Goal: Task Accomplishment & Management: Manage account settings

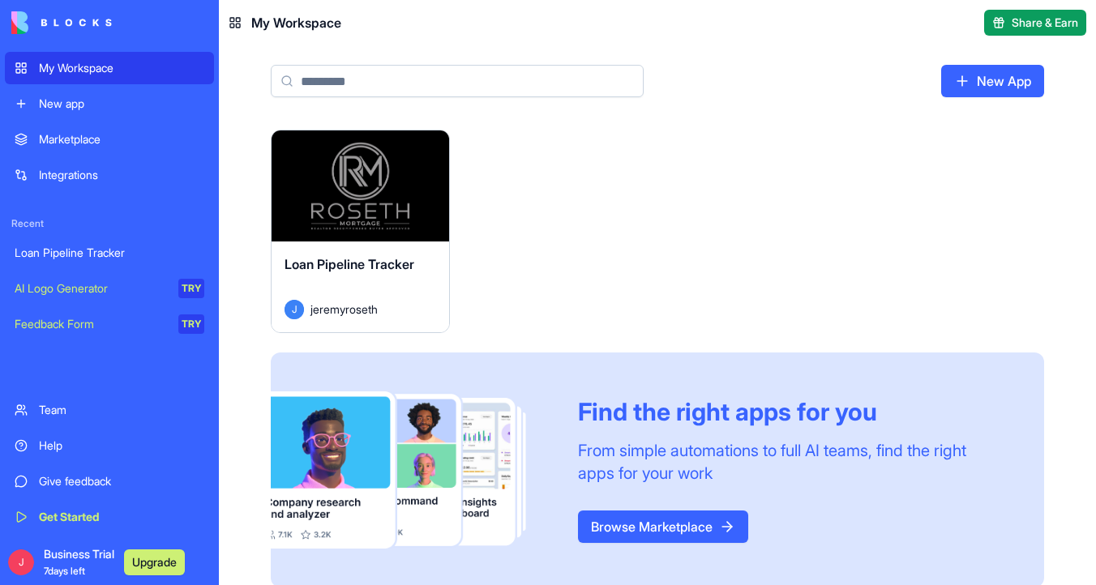
click at [357, 218] on div "Launch" at bounding box center [359, 185] width 177 height 111
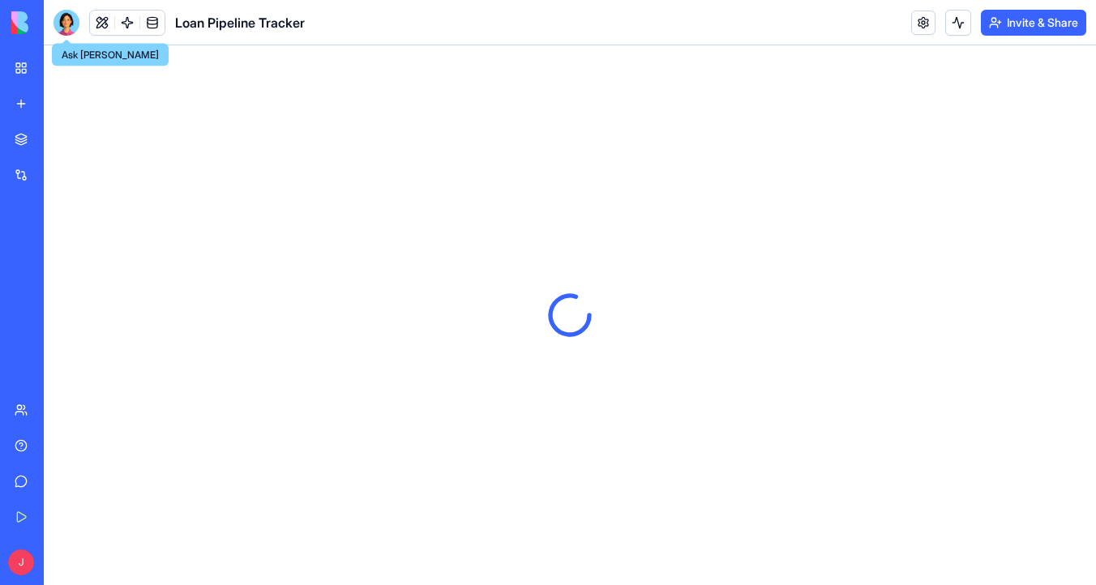
click at [66, 31] on div at bounding box center [66, 23] width 26 height 26
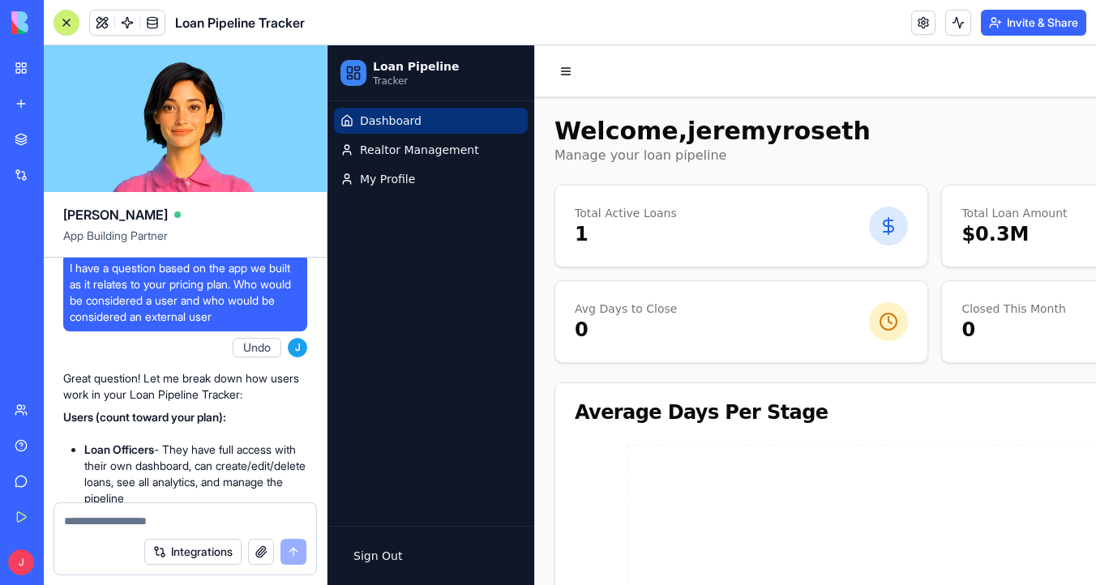
scroll to position [2023, 0]
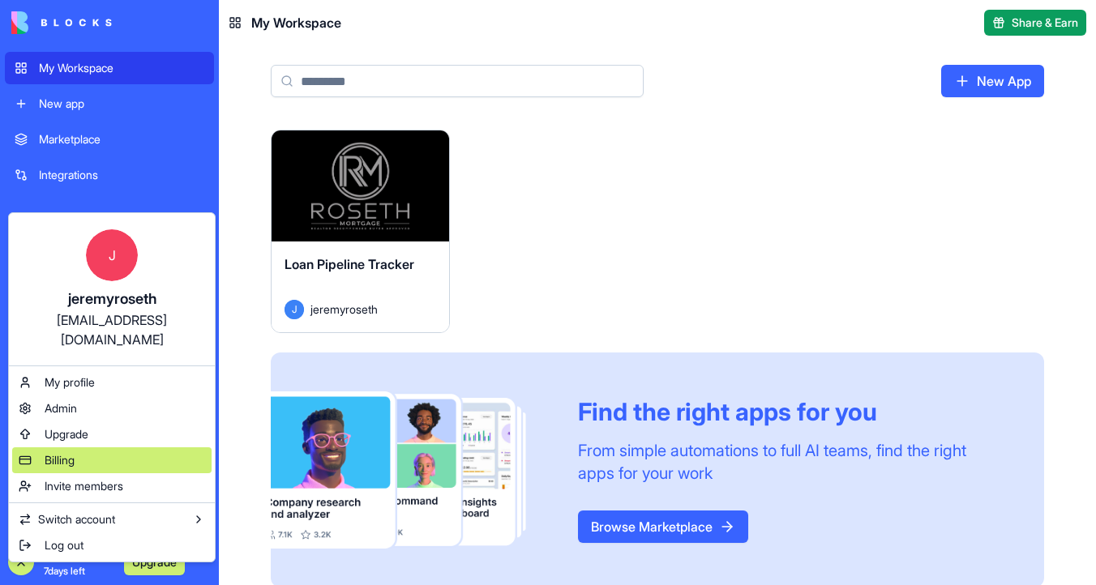
click at [120, 447] on div "Billing" at bounding box center [111, 460] width 199 height 26
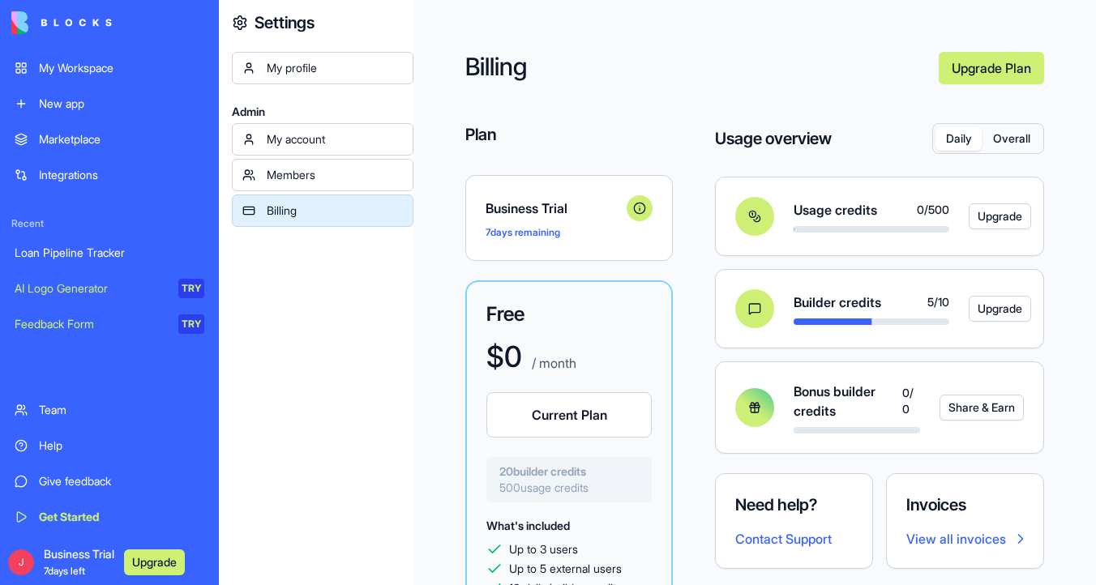
click at [132, 75] on div "My Workspace" at bounding box center [121, 68] width 165 height 16
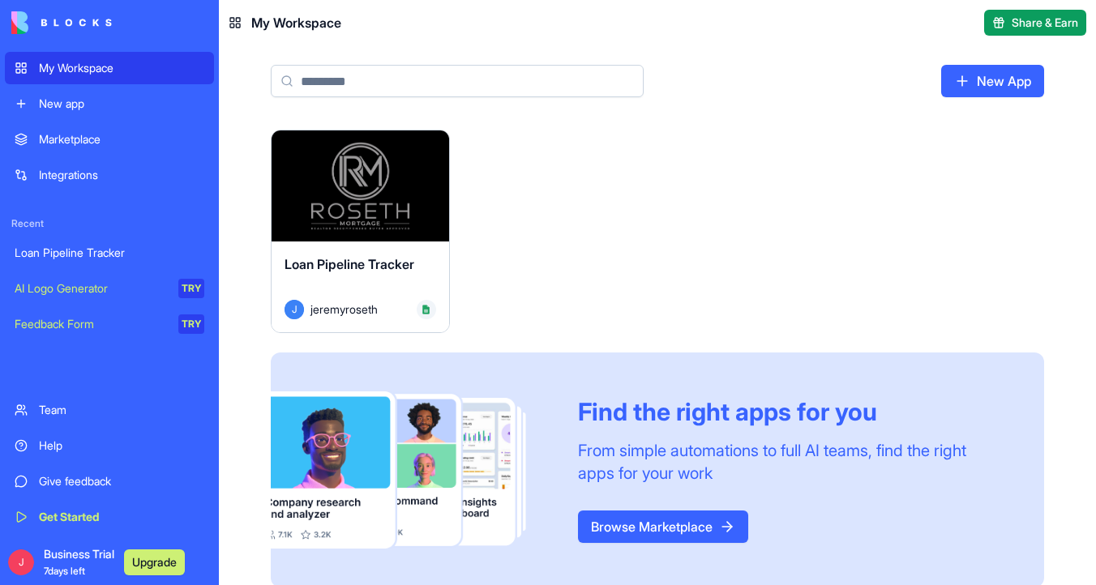
click at [401, 246] on div "Loan Pipeline Tracker J jeremyroseth" at bounding box center [359, 287] width 177 height 91
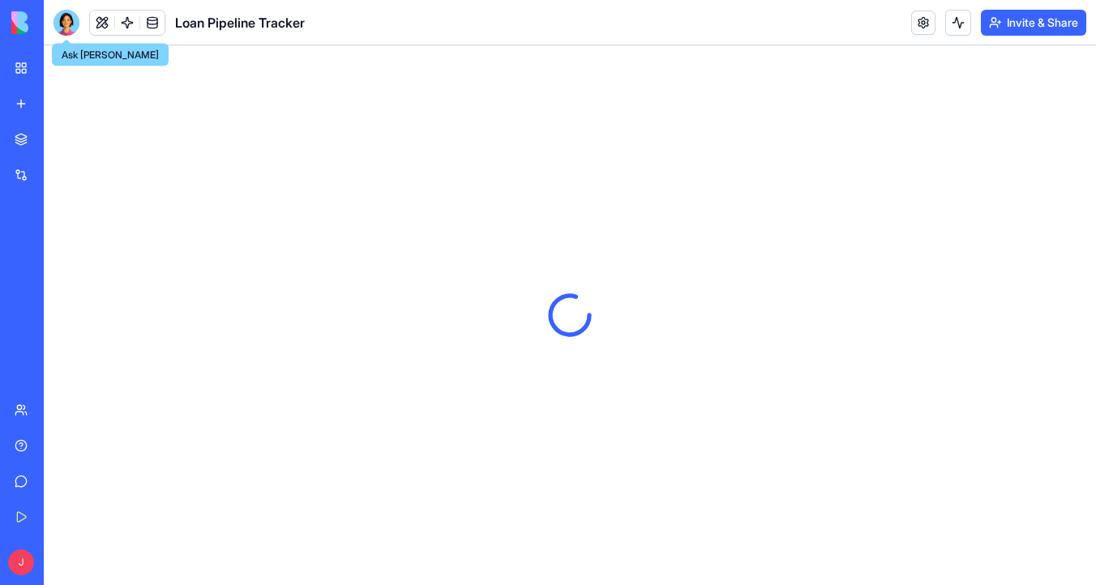
click at [74, 20] on div at bounding box center [66, 23] width 26 height 26
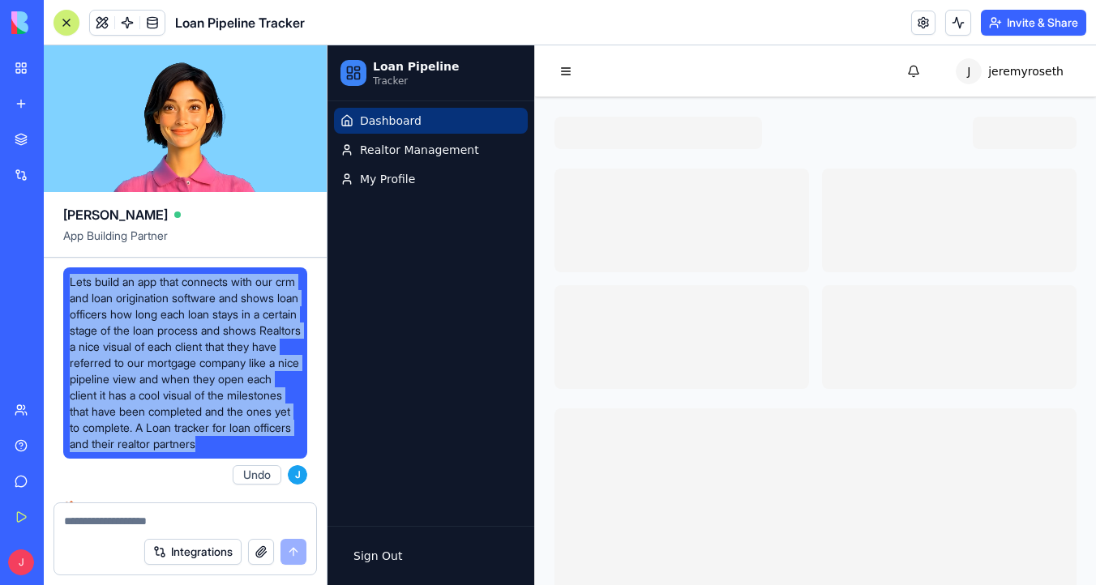
drag, startPoint x: 212, startPoint y: 460, endPoint x: 70, endPoint y: 280, distance: 229.1
click at [70, 280] on span "Lets build an app that connects with our crm and loan origination software and …" at bounding box center [185, 363] width 231 height 178
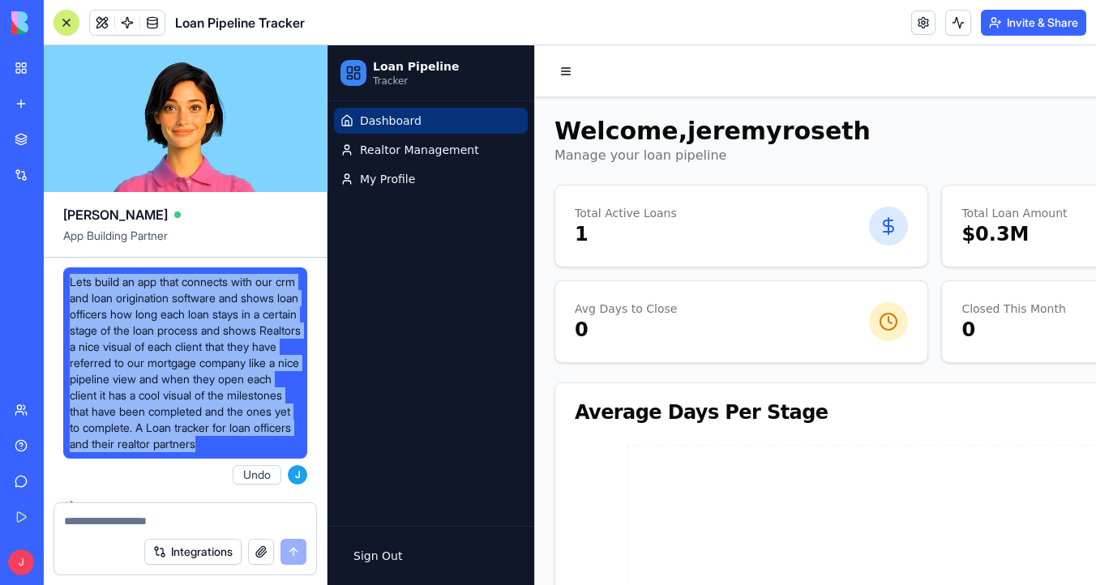
copy span "Lets build an app that connects with our crm and loan origination software and …"
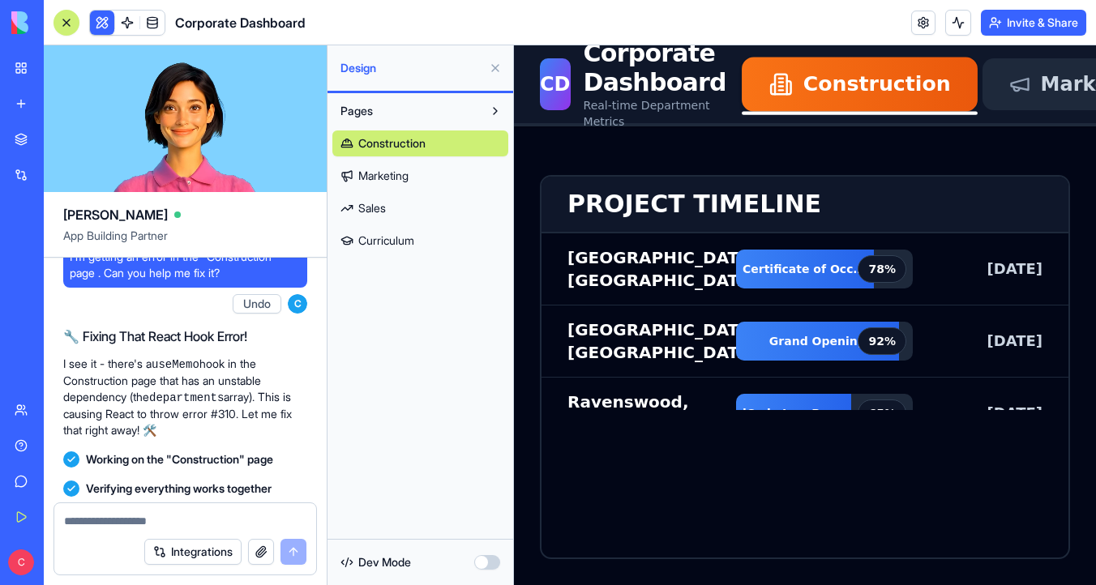
scroll to position [6192, 0]
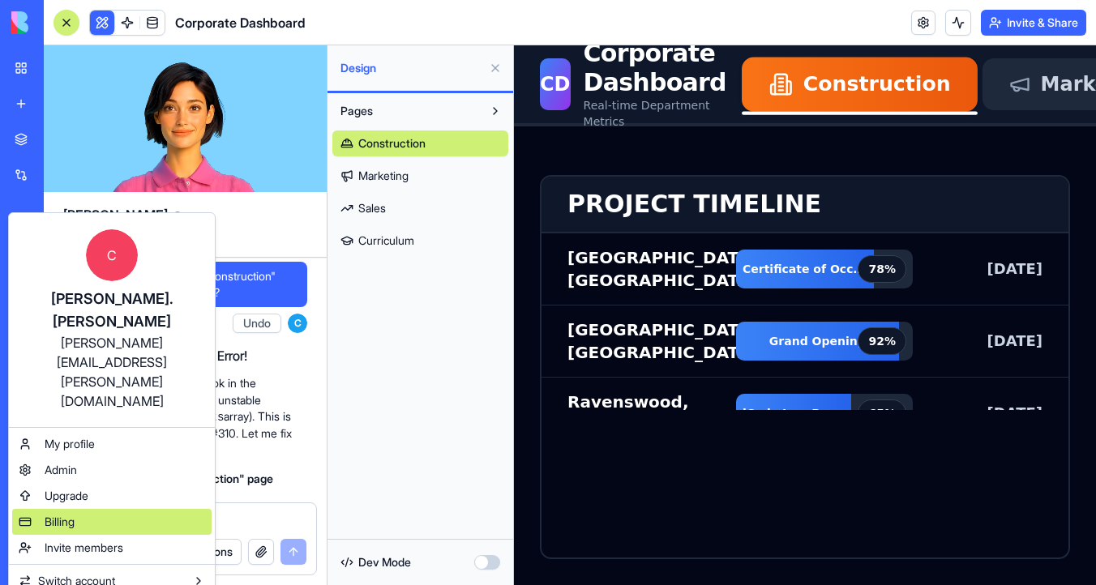
click at [134, 509] on div "Billing" at bounding box center [111, 522] width 199 height 26
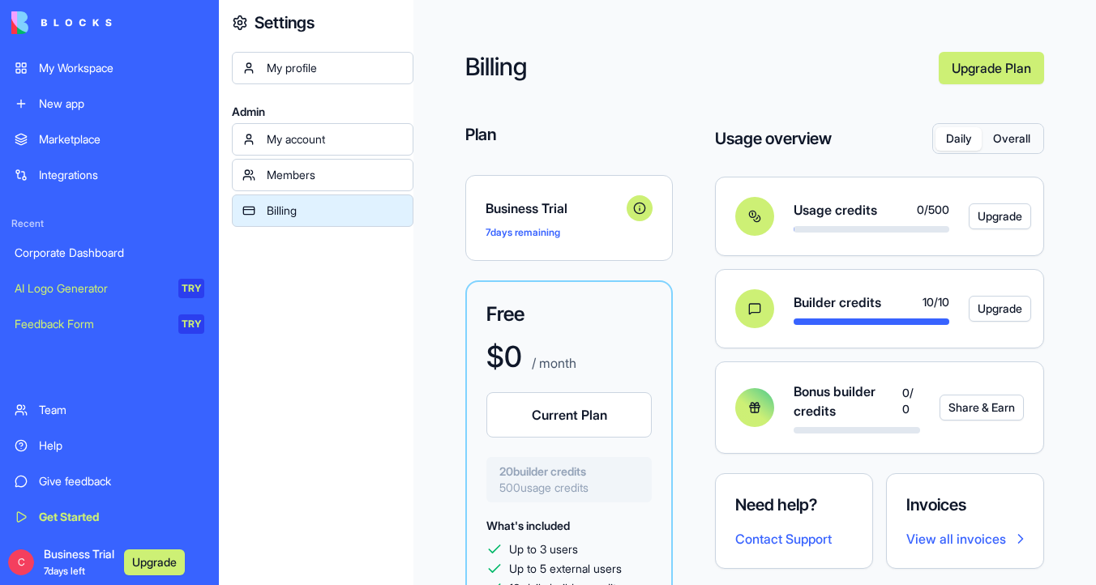
click at [120, 82] on link "My Workspace" at bounding box center [109, 68] width 209 height 32
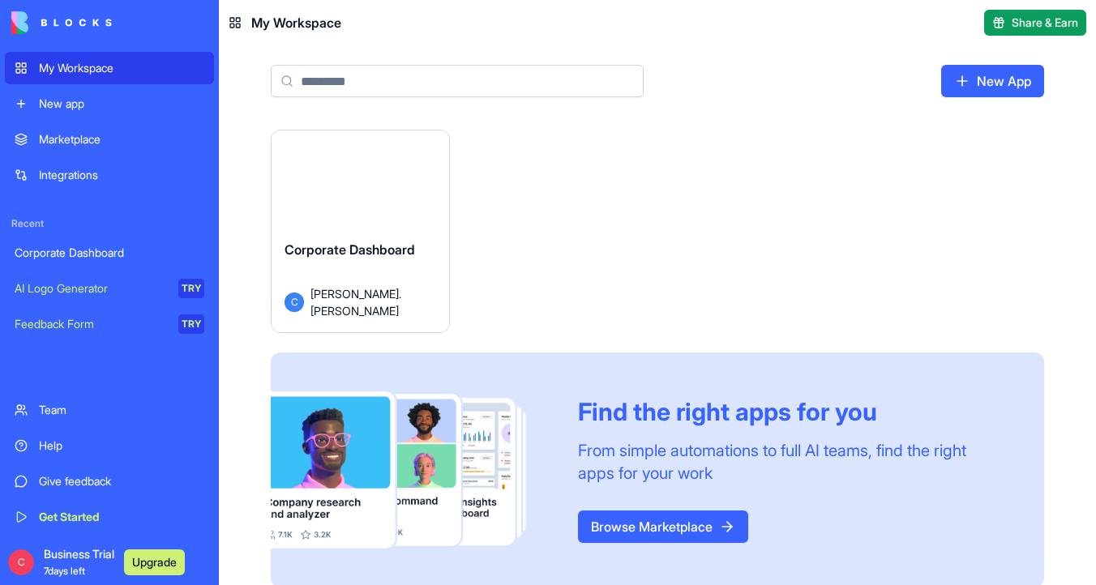
click at [348, 182] on button "Launch" at bounding box center [360, 185] width 122 height 32
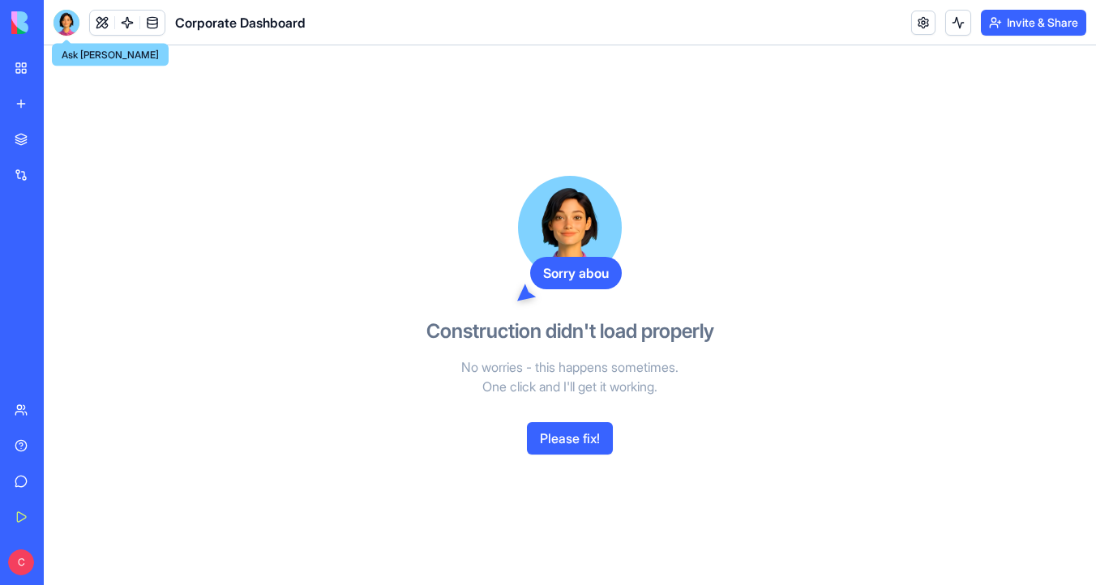
click at [65, 24] on div at bounding box center [66, 23] width 26 height 26
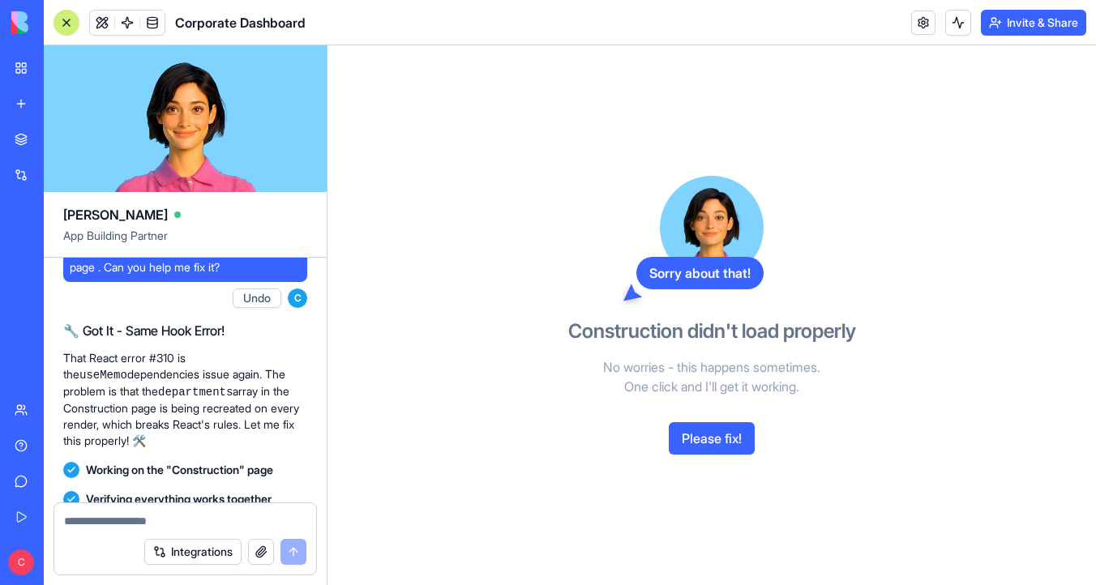
scroll to position [4751, 0]
